Goal: Task Accomplishment & Management: Manage account settings

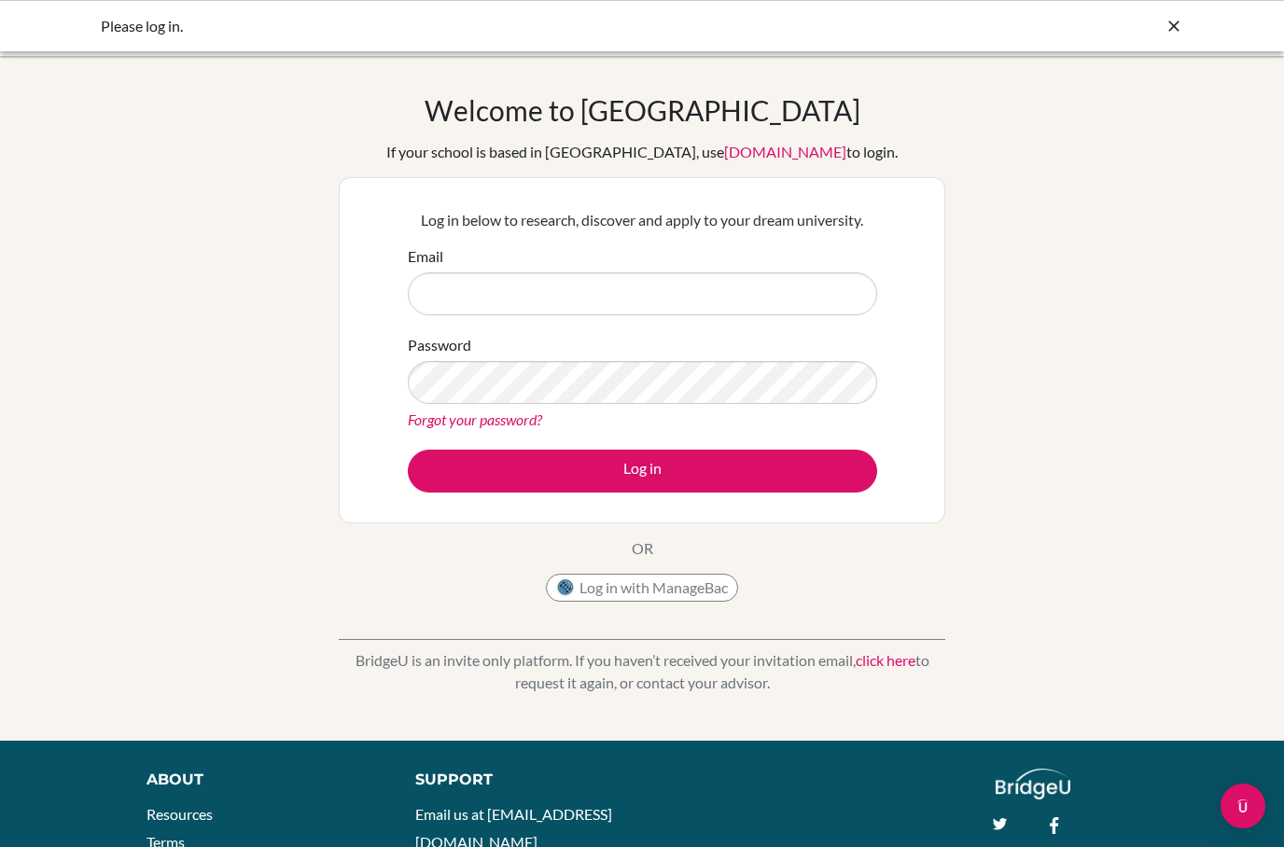
scroll to position [124, 0]
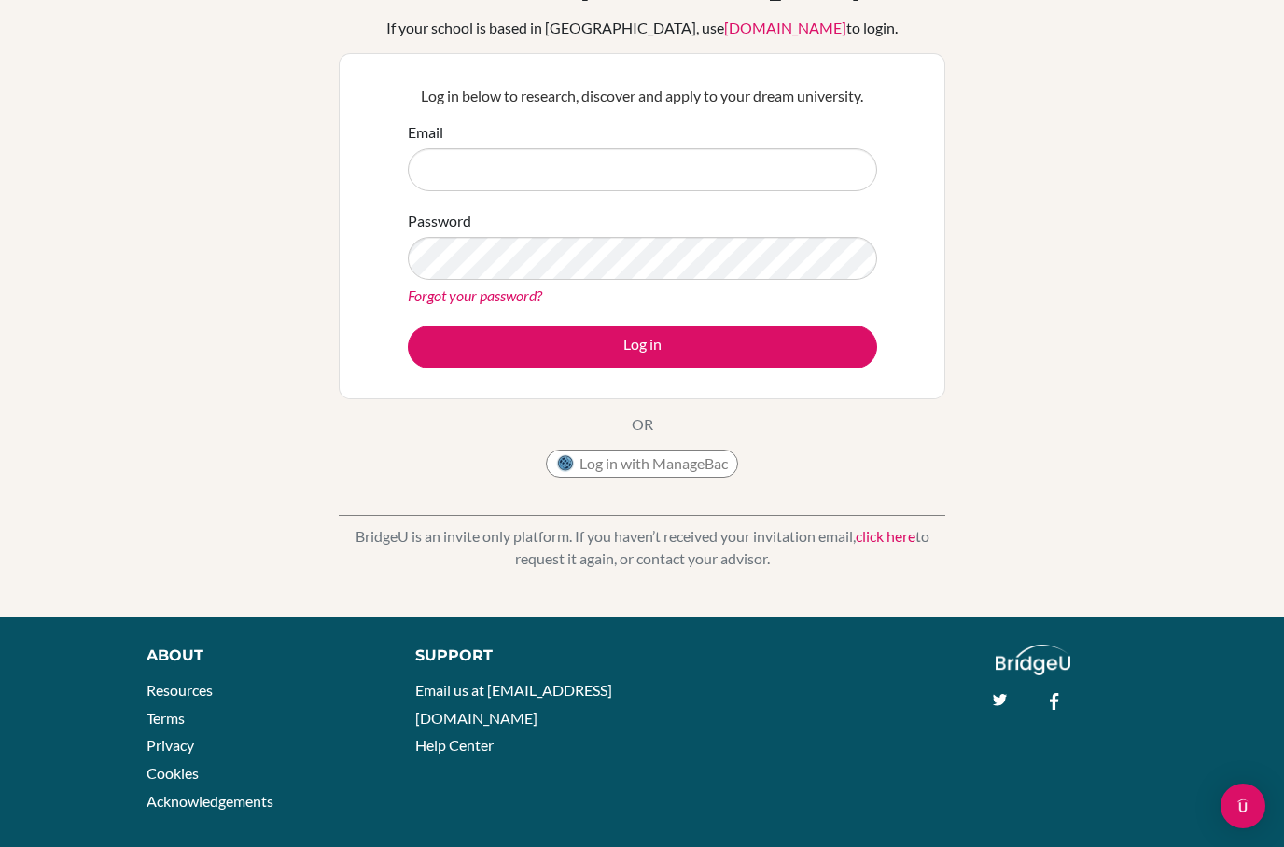
click at [812, 154] on input "Email" at bounding box center [642, 169] width 469 height 43
click at [1064, 189] on div "Welcome to BridgeU If your school is based in China, use app.bridge-u.com.cn to…" at bounding box center [642, 274] width 1284 height 610
click at [806, 189] on input "Email" at bounding box center [642, 169] width 469 height 43
type input "[EMAIL_ADDRESS][DOMAIN_NAME]"
click at [432, 290] on link "Forgot your password?" at bounding box center [475, 295] width 134 height 18
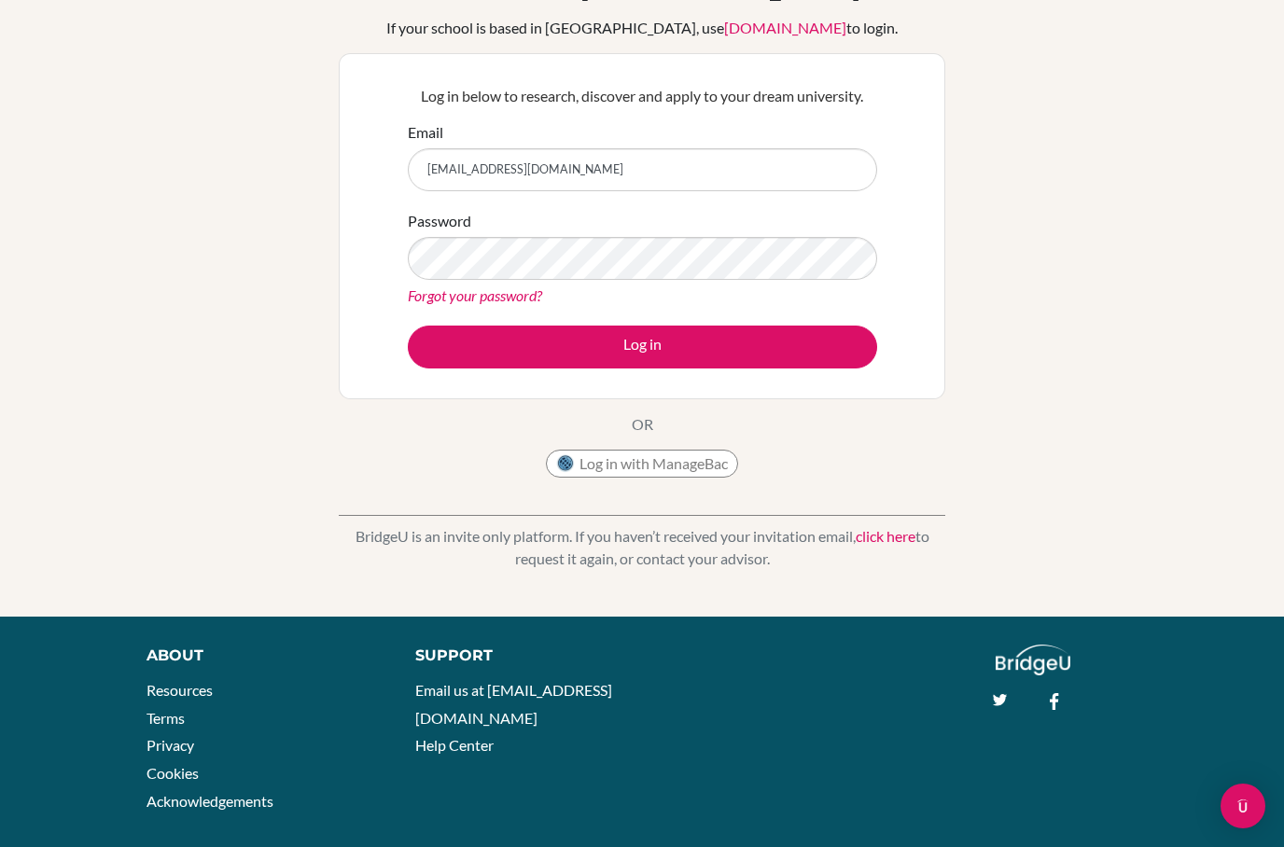
click at [429, 296] on link "Forgot your password?" at bounding box center [475, 295] width 134 height 18
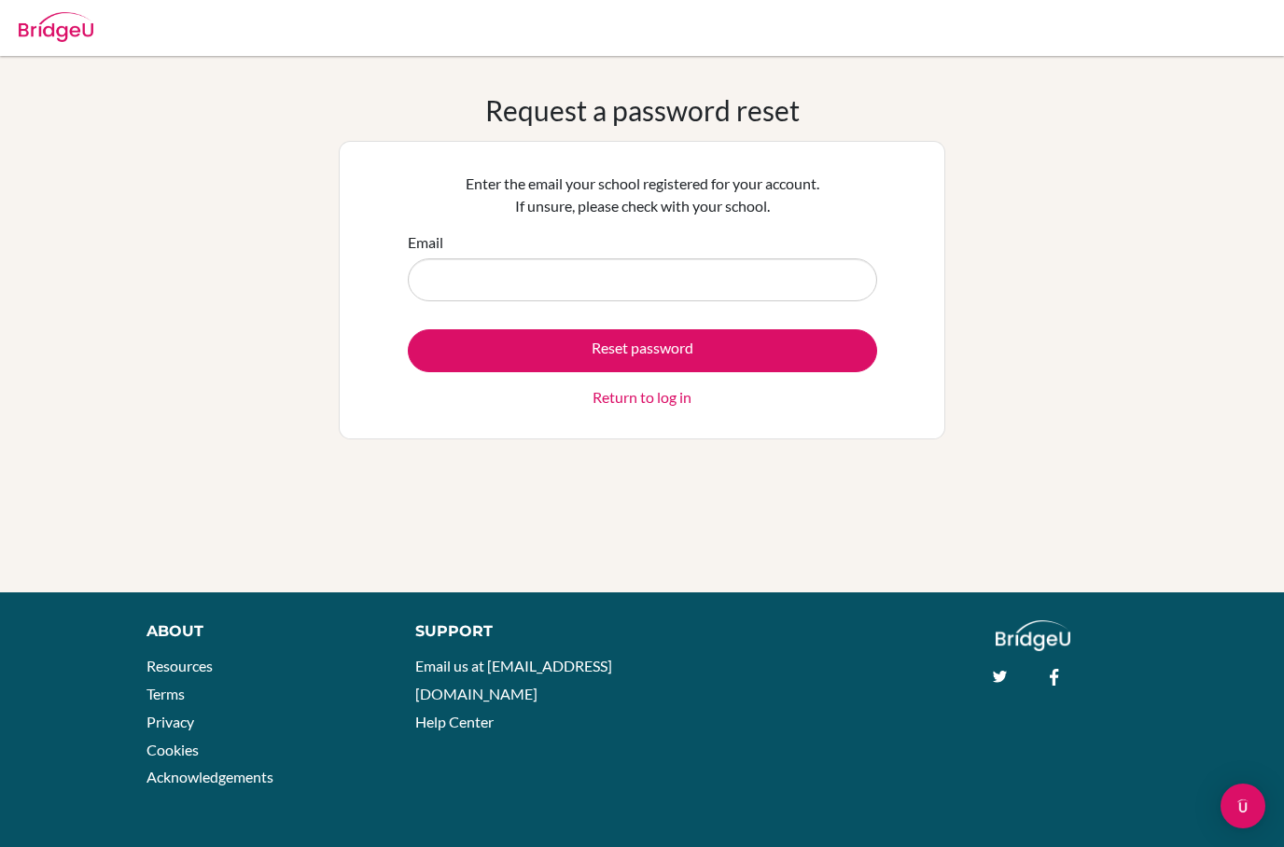
click at [736, 276] on input "Email" at bounding box center [642, 279] width 469 height 43
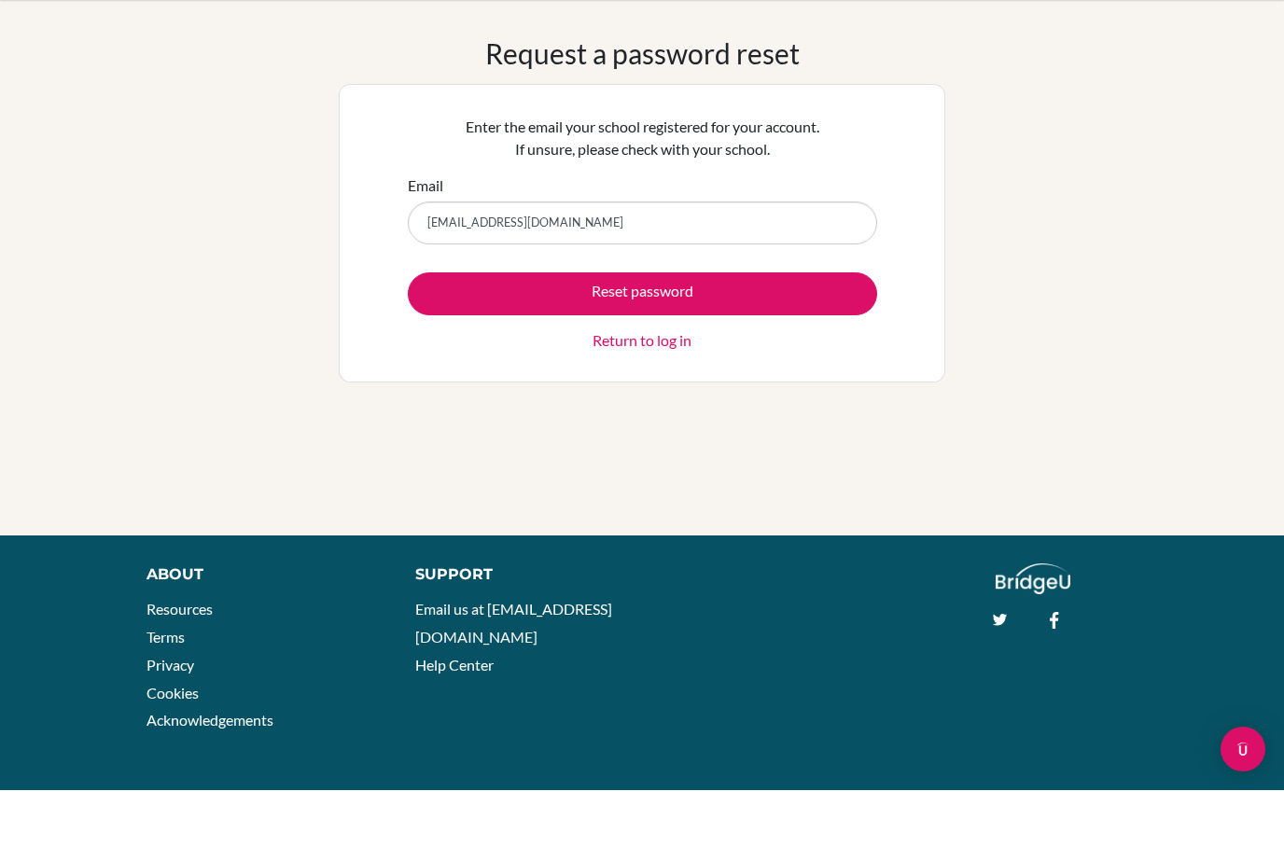
type input "[EMAIL_ADDRESS][DOMAIN_NAME]"
click at [694, 329] on button "Reset password" at bounding box center [642, 350] width 469 height 43
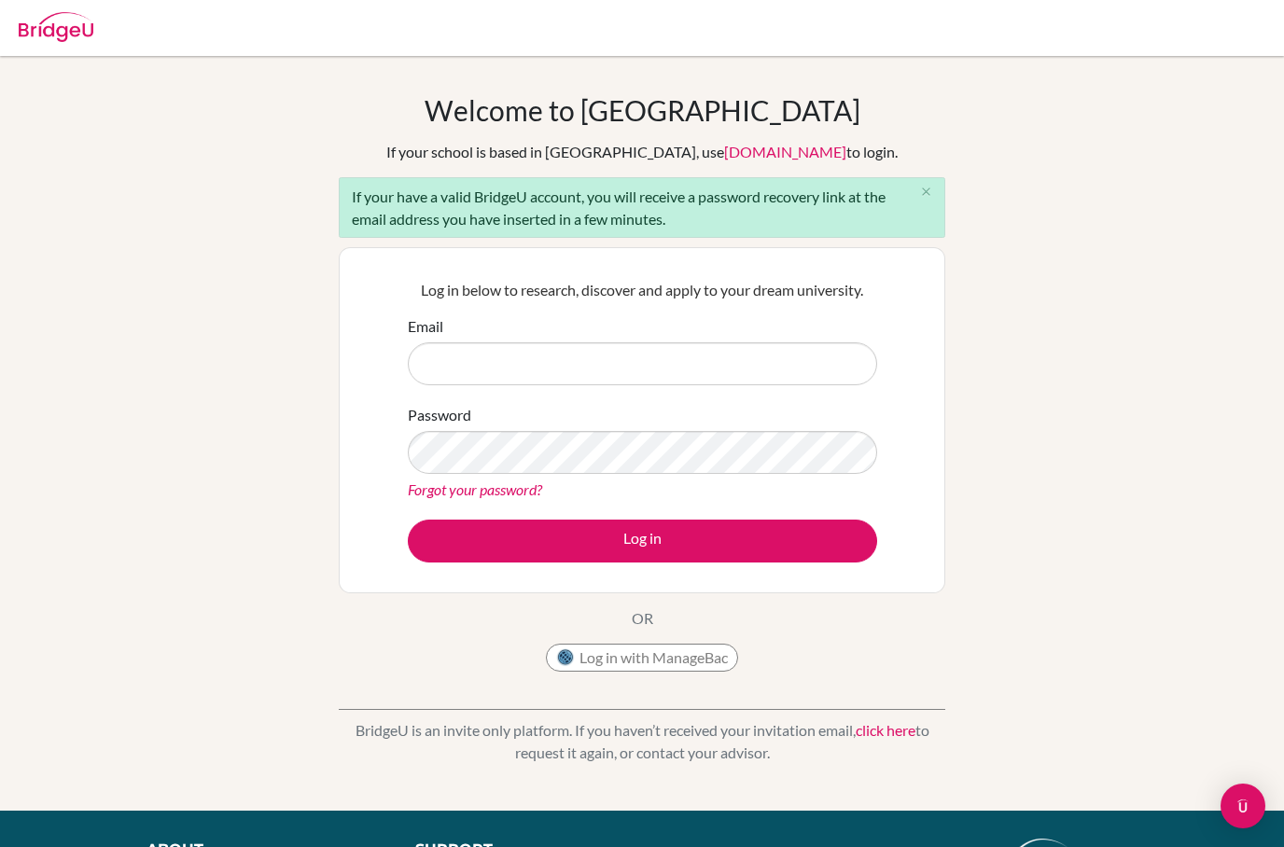
click at [71, 35] on img at bounding box center [56, 27] width 75 height 30
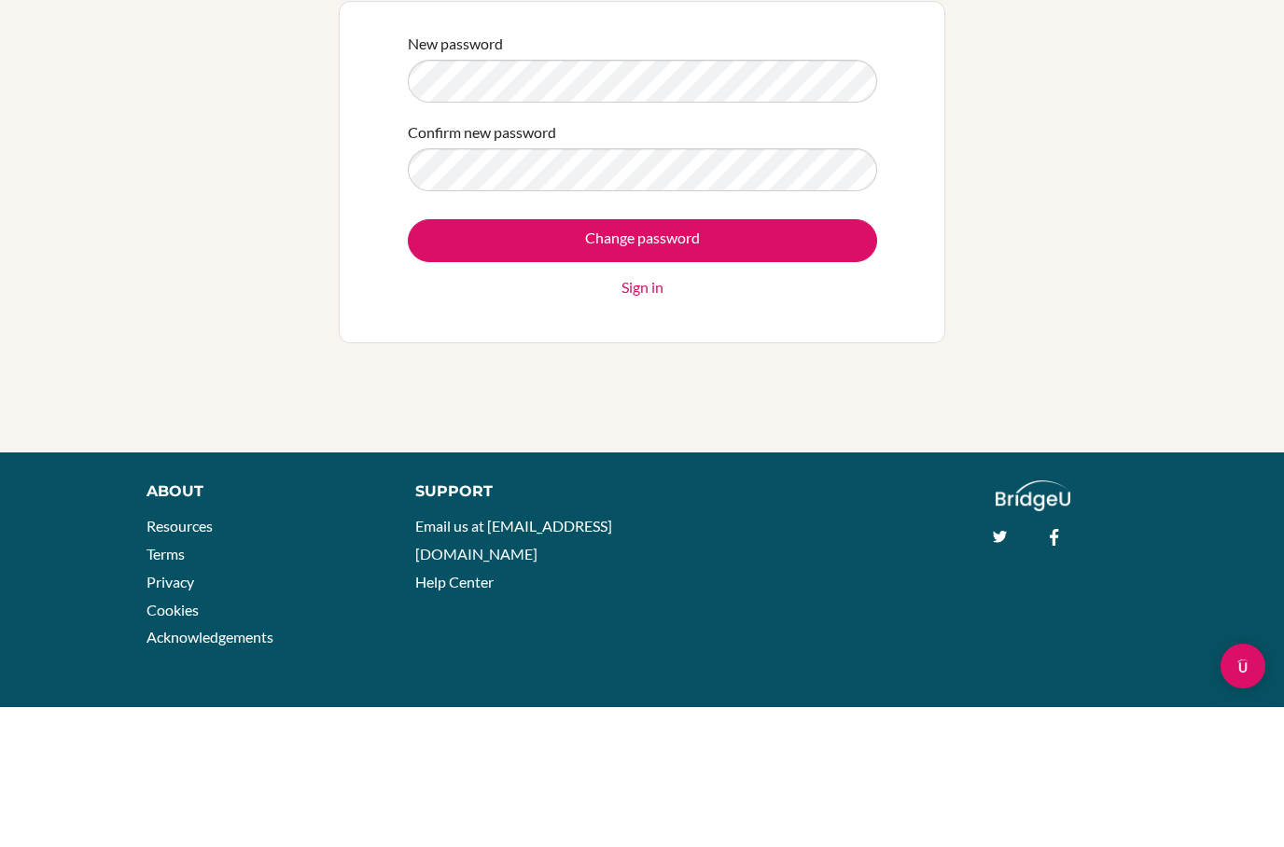
click at [654, 359] on input "Change password" at bounding box center [642, 380] width 469 height 43
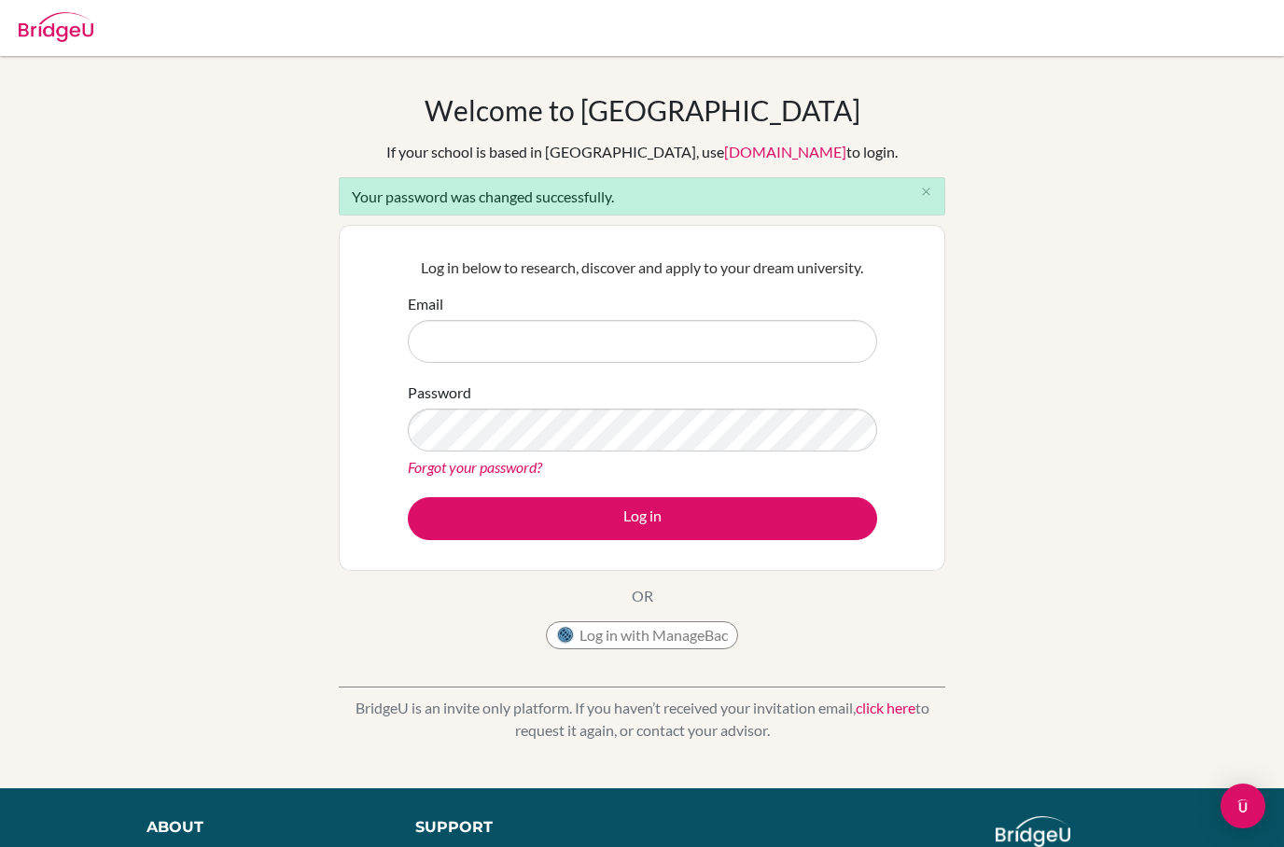
click at [619, 345] on input "Email" at bounding box center [642, 341] width 469 height 43
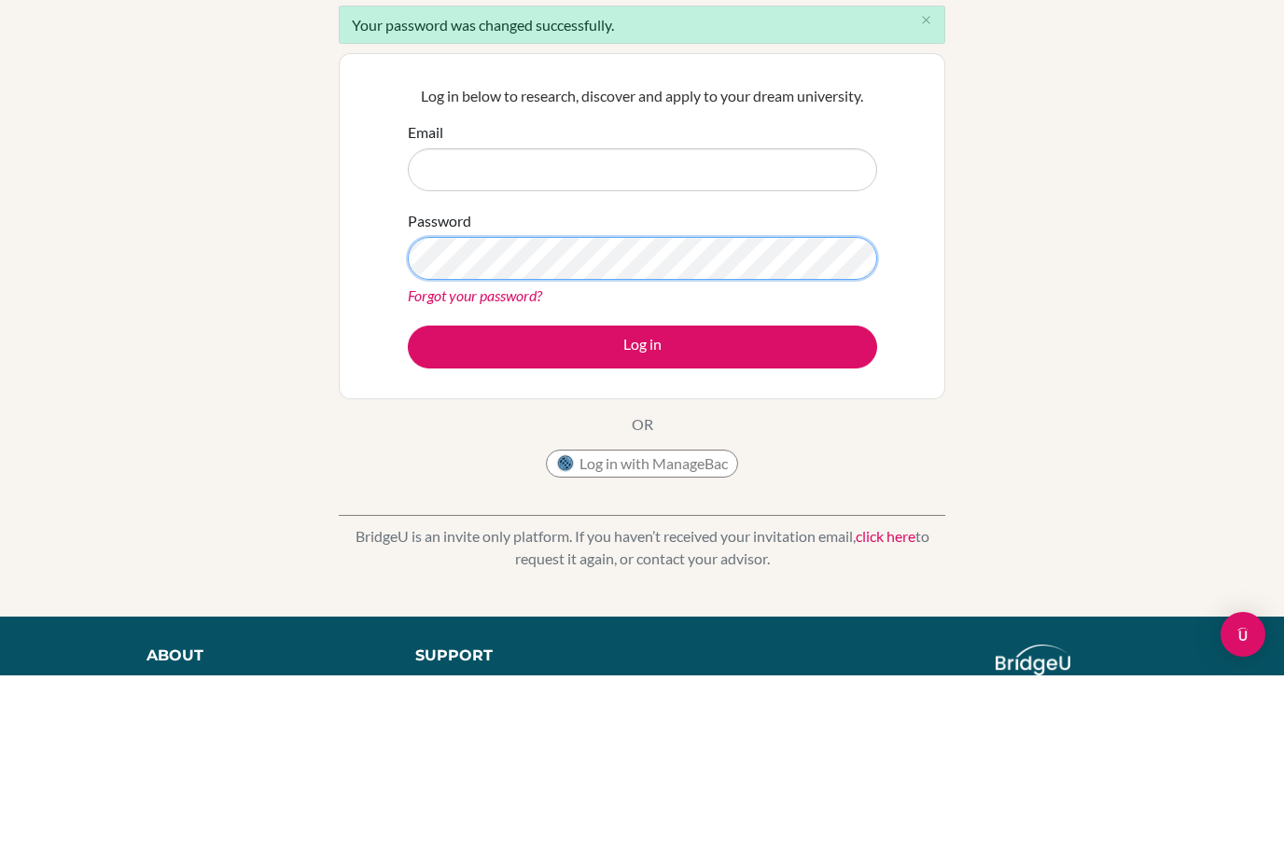
scroll to position [172, 0]
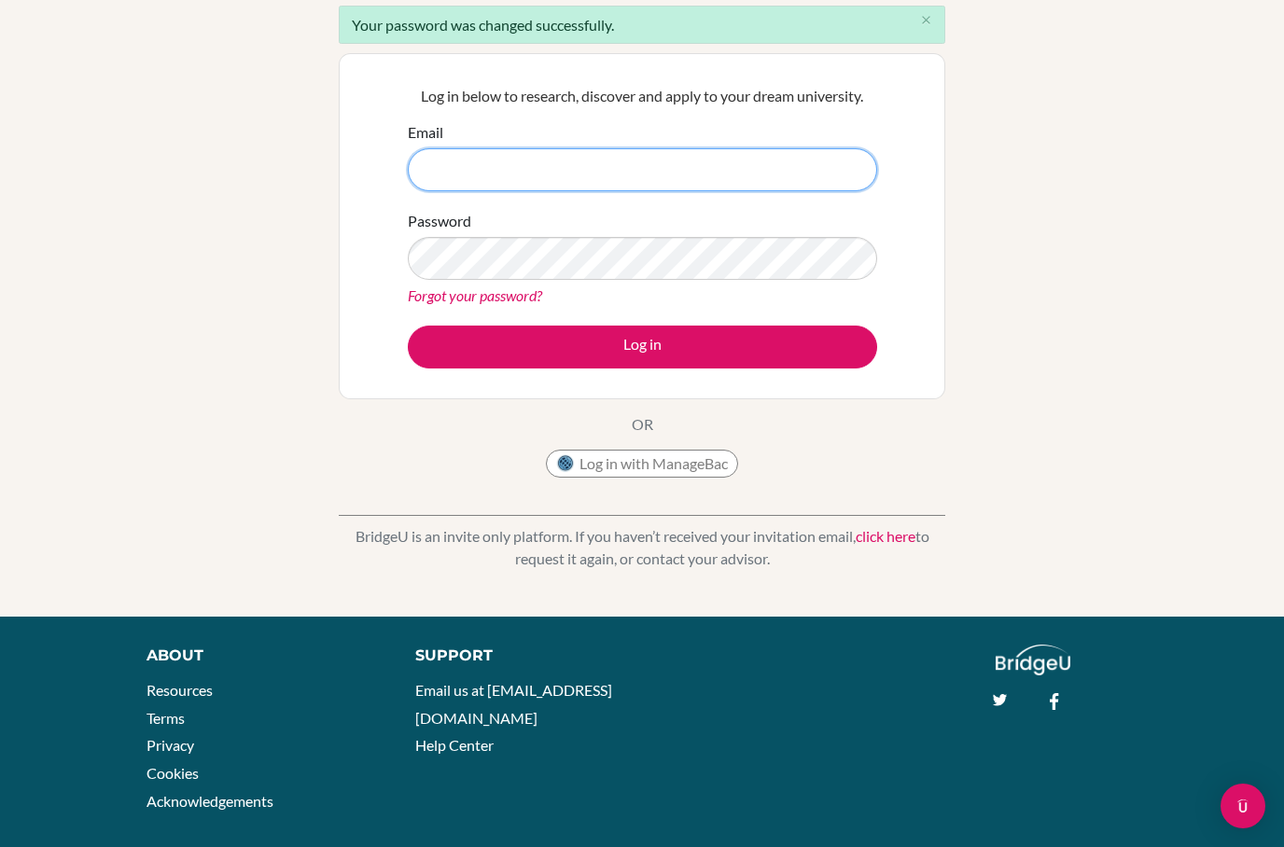
click at [703, 148] on input "Email" at bounding box center [642, 169] width 469 height 43
click at [572, 160] on input "Email" at bounding box center [642, 169] width 469 height 43
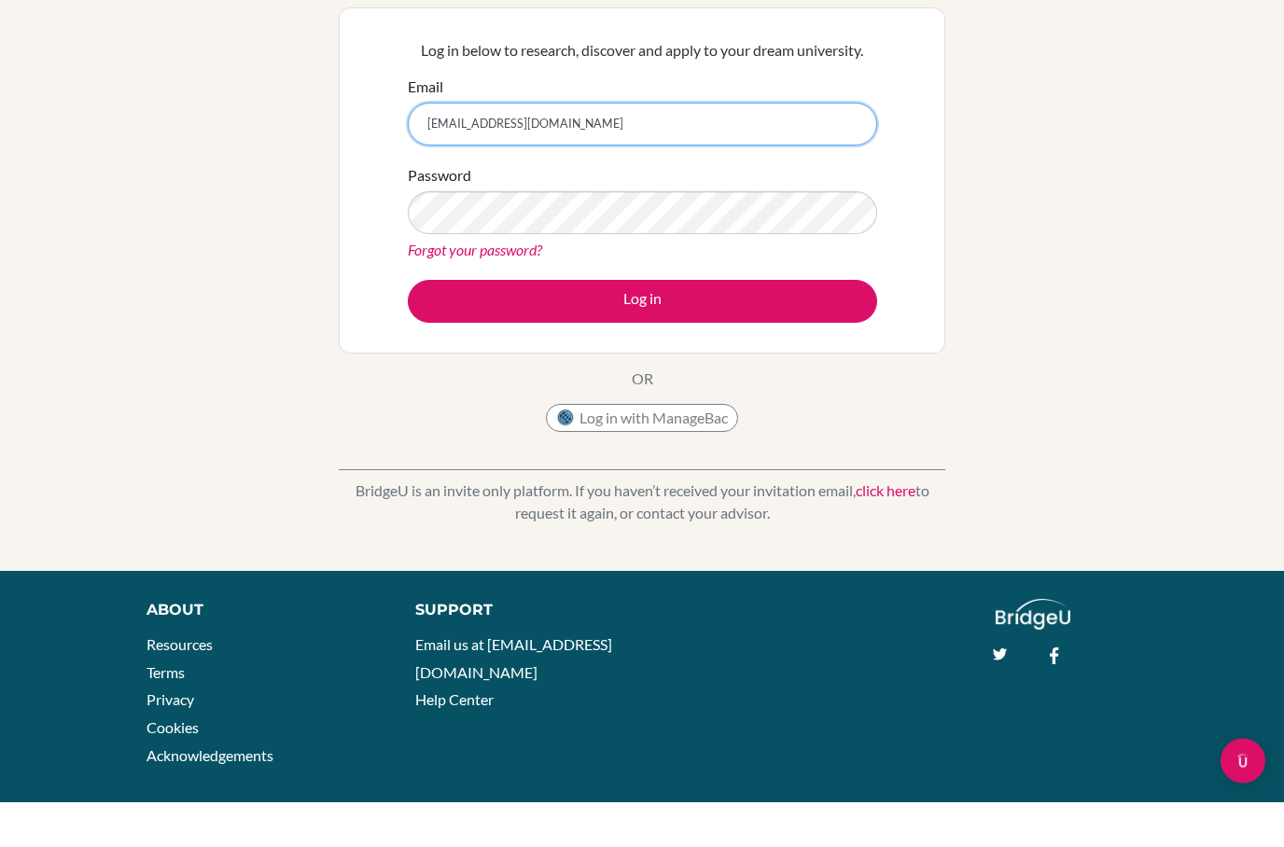
type input "[EMAIL_ADDRESS][DOMAIN_NAME]"
click at [724, 326] on button "Log in" at bounding box center [642, 347] width 469 height 43
